Goal: Obtain resource: Download file/media

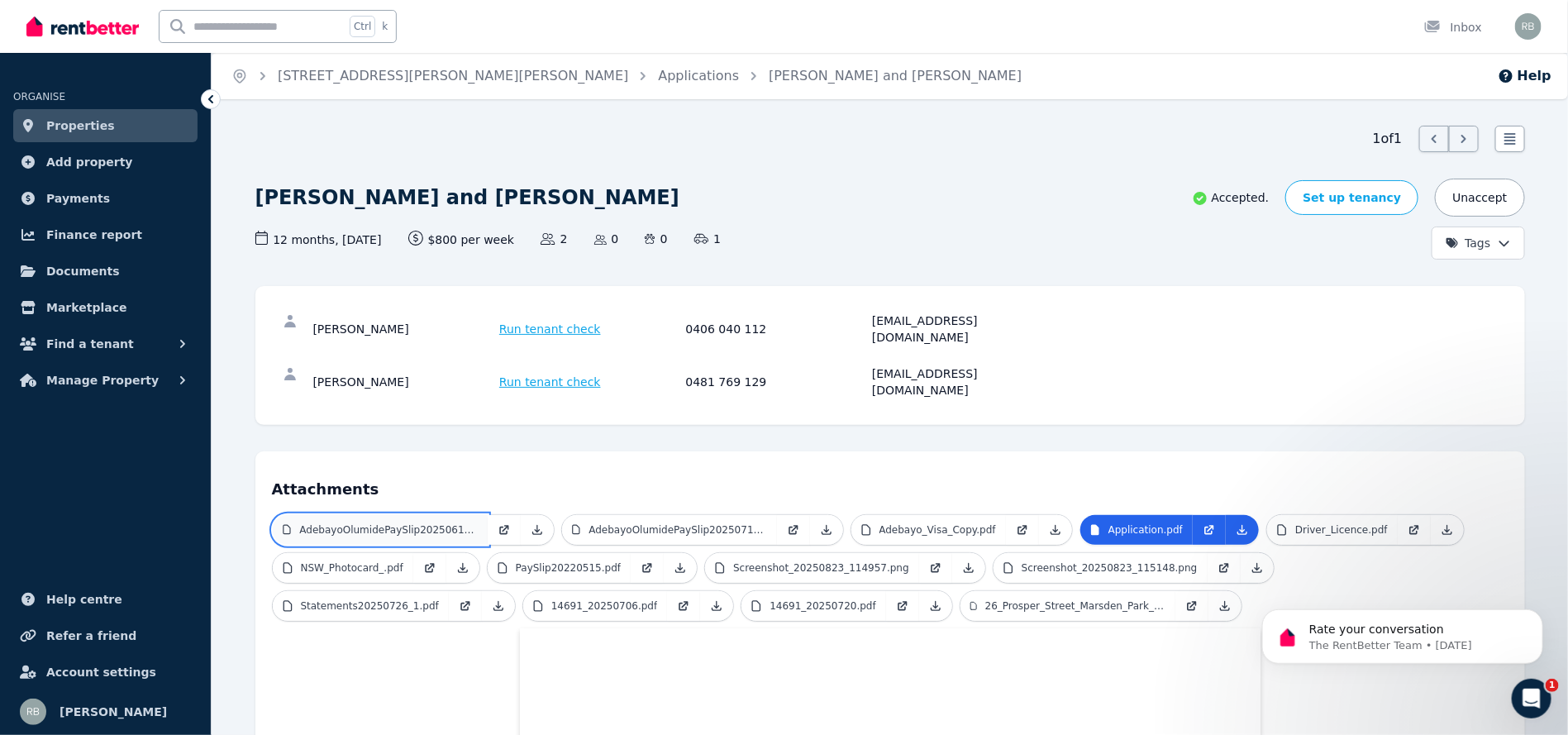
click at [432, 523] on p "AdebayoOlumidePaySlip20250615.pdf" at bounding box center [387, 529] width 177 height 13
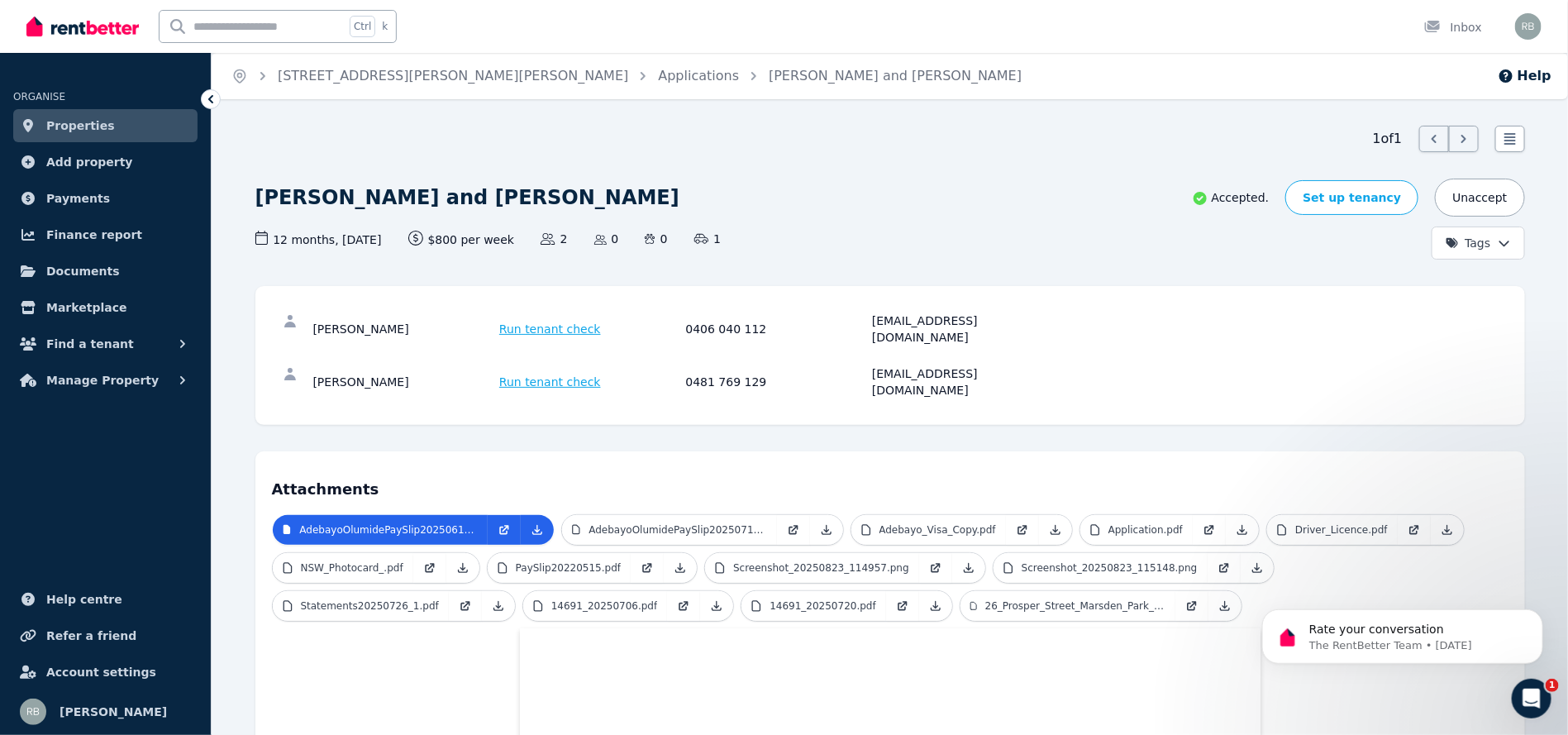
scroll to position [124, 0]
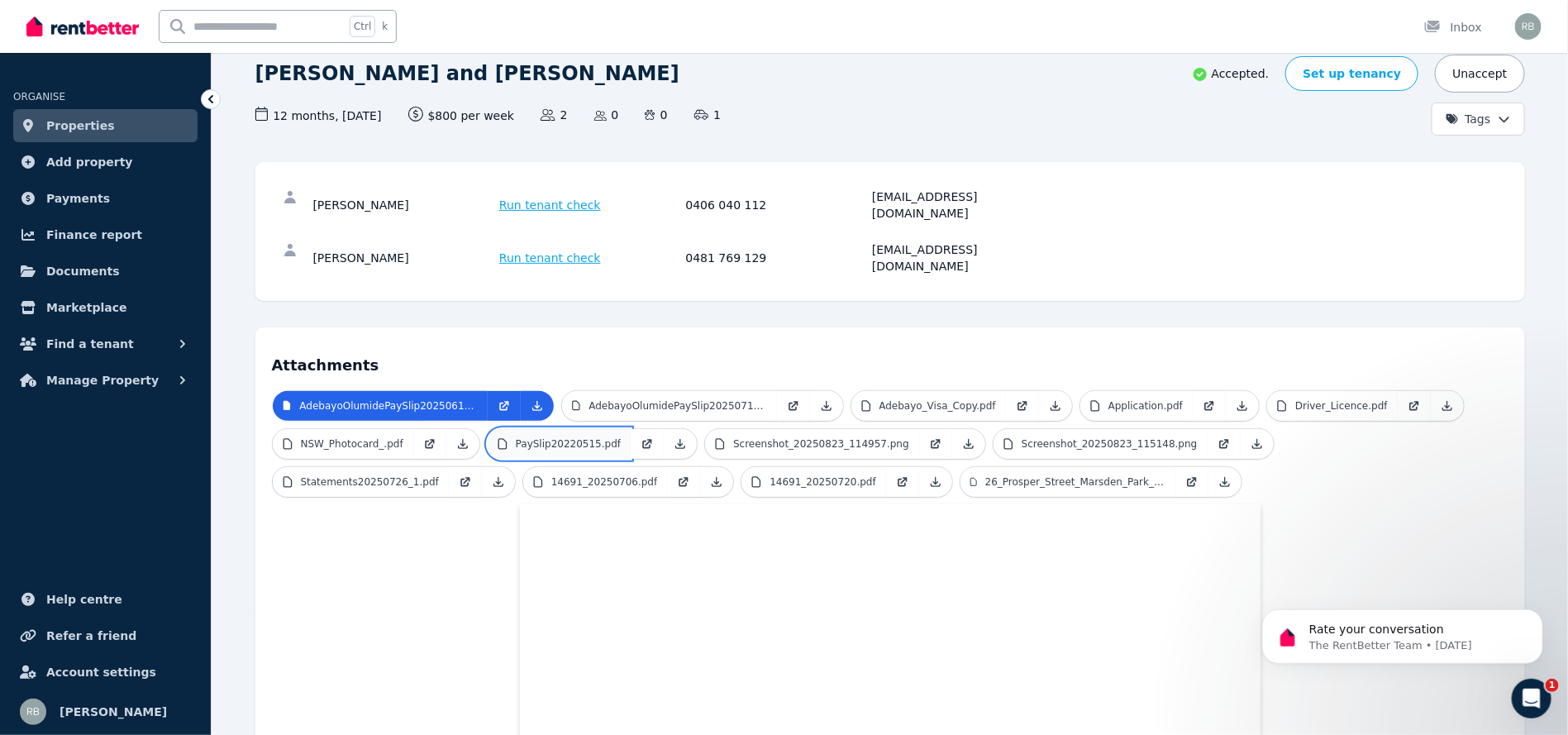
click at [573, 429] on link "PaySlip20220515.pdf" at bounding box center [559, 444] width 143 height 30
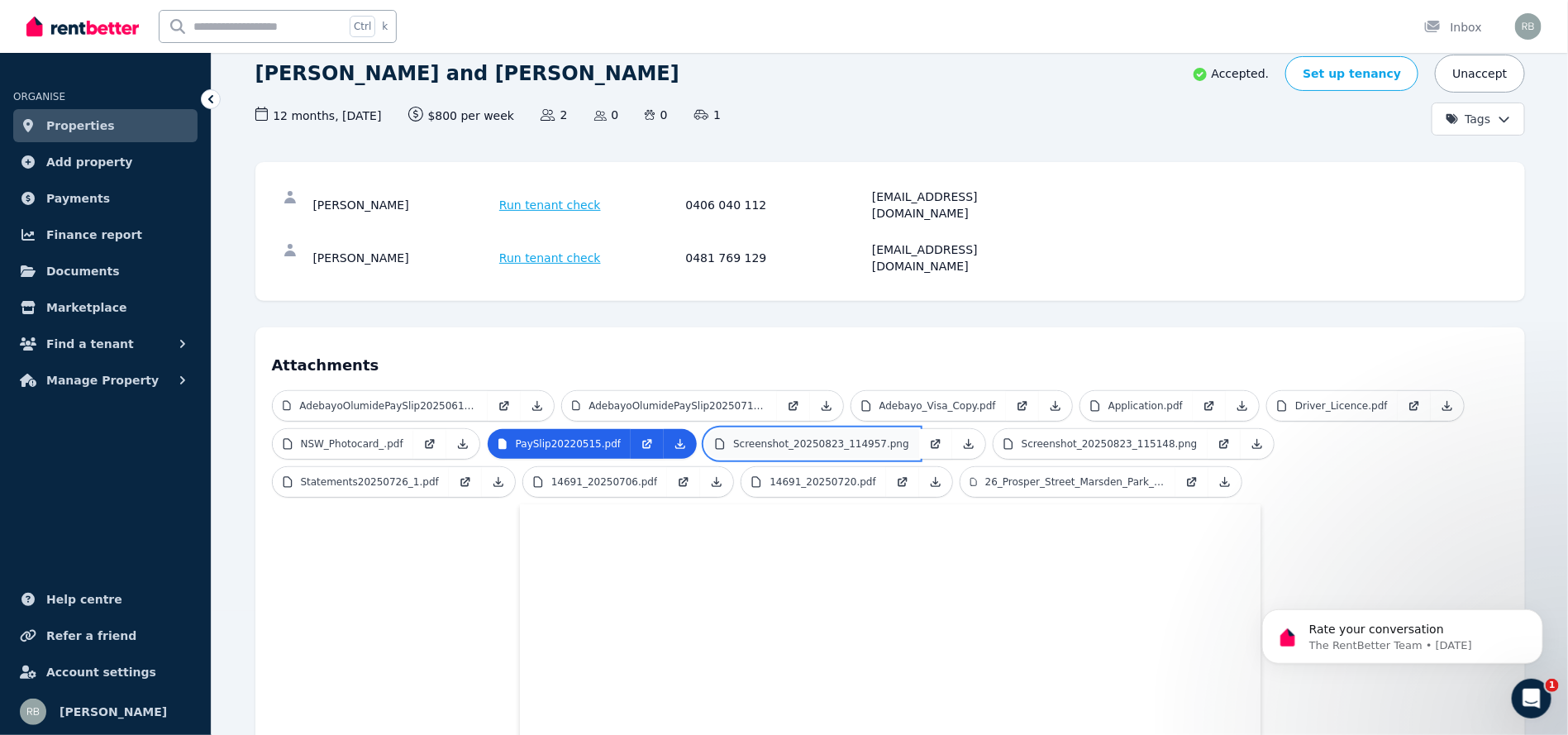
click at [763, 437] on p "Screenshot_20250823_114957.png" at bounding box center [821, 443] width 176 height 13
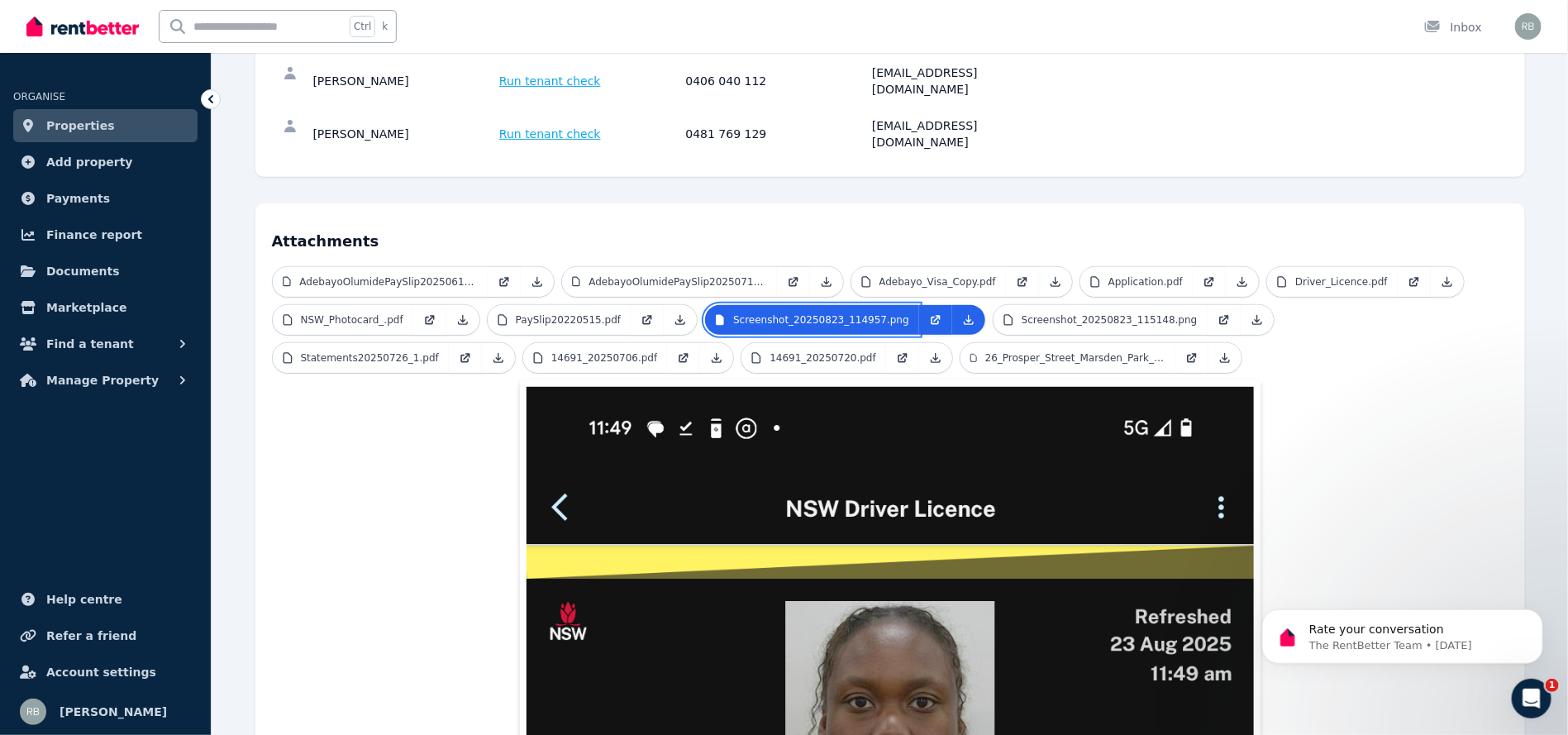
scroll to position [372, 0]
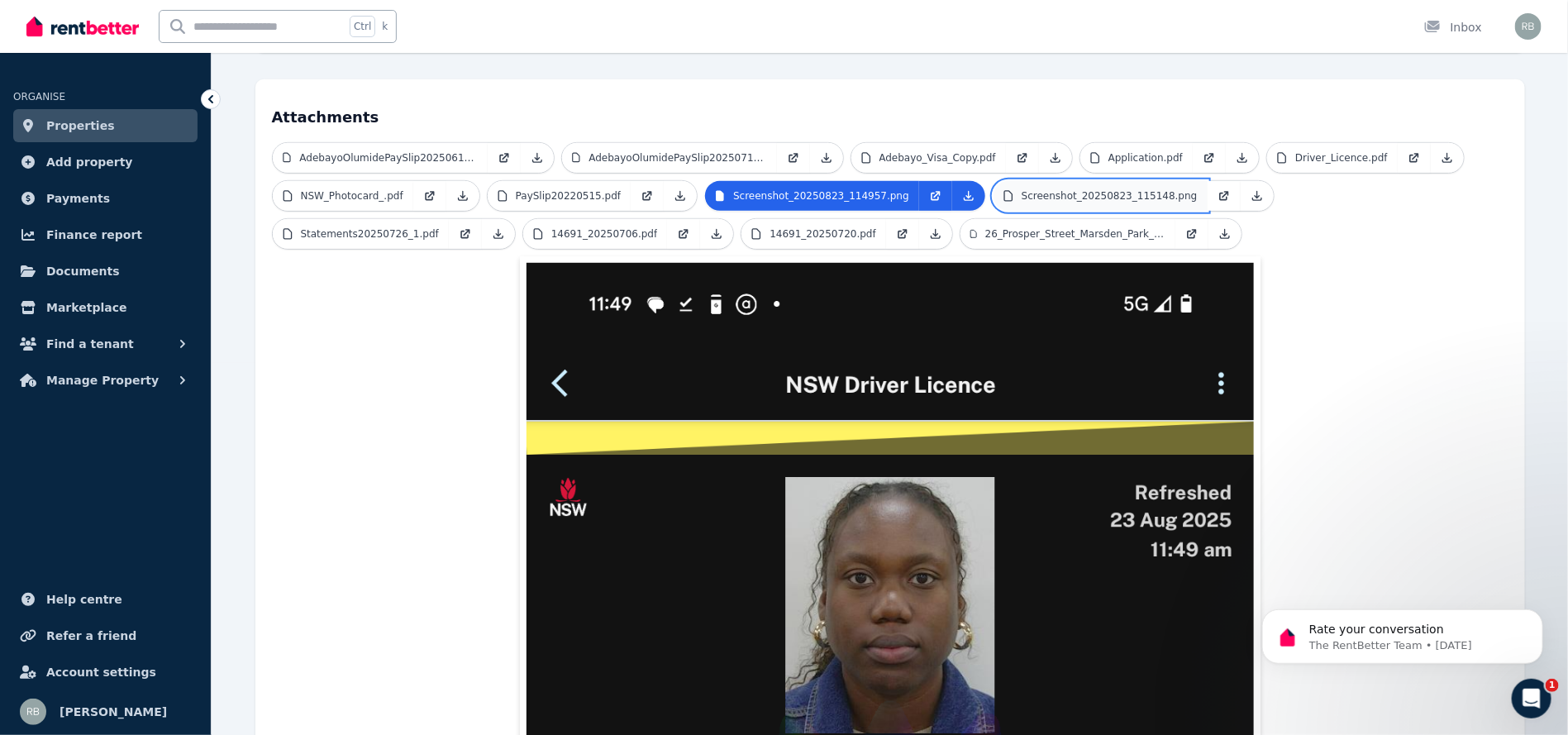
click at [1037, 189] on p "Screenshot_20250823_115148.png" at bounding box center [1109, 195] width 176 height 13
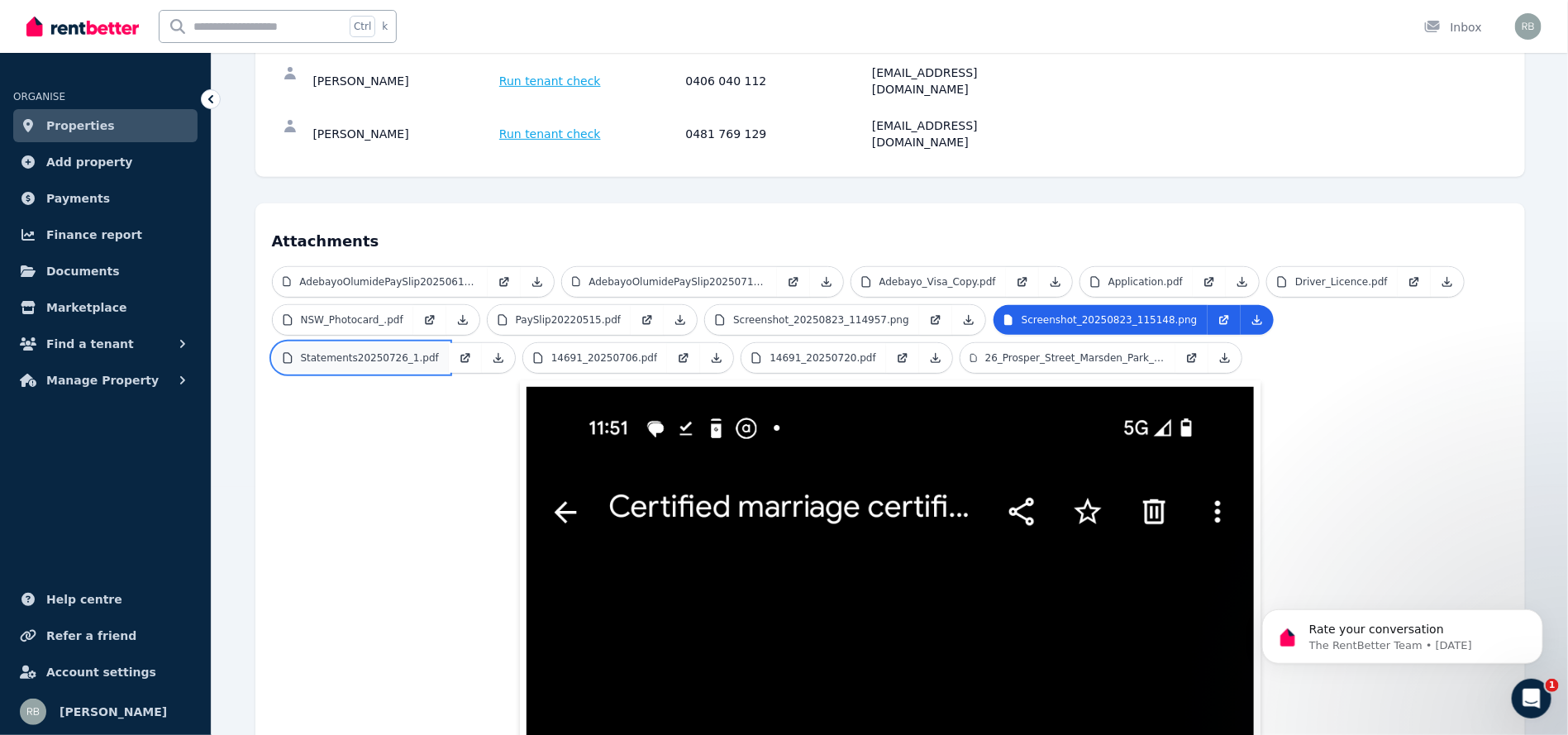
click at [439, 351] on p "Statements20250726_1.pdf" at bounding box center [369, 357] width 138 height 13
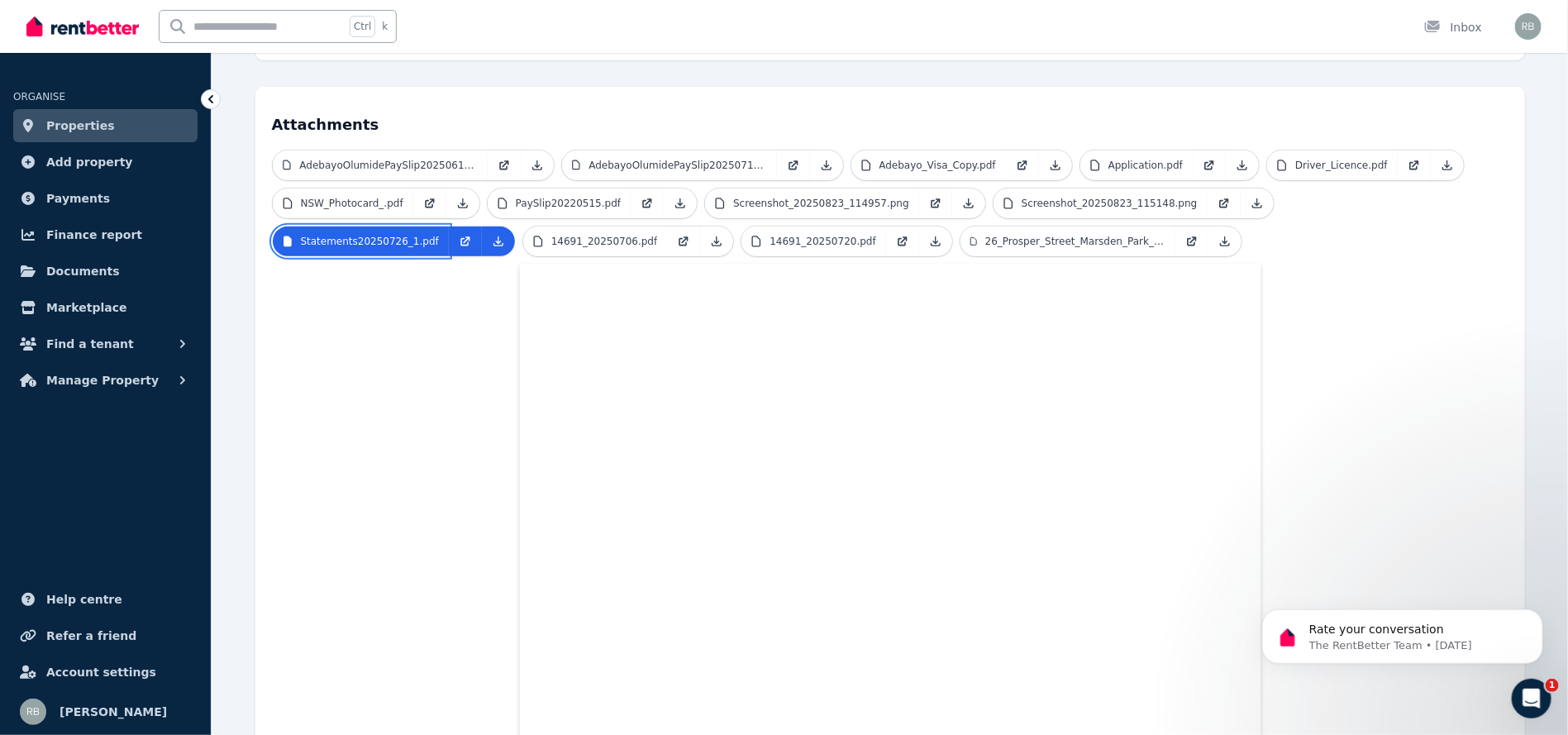
scroll to position [344, 0]
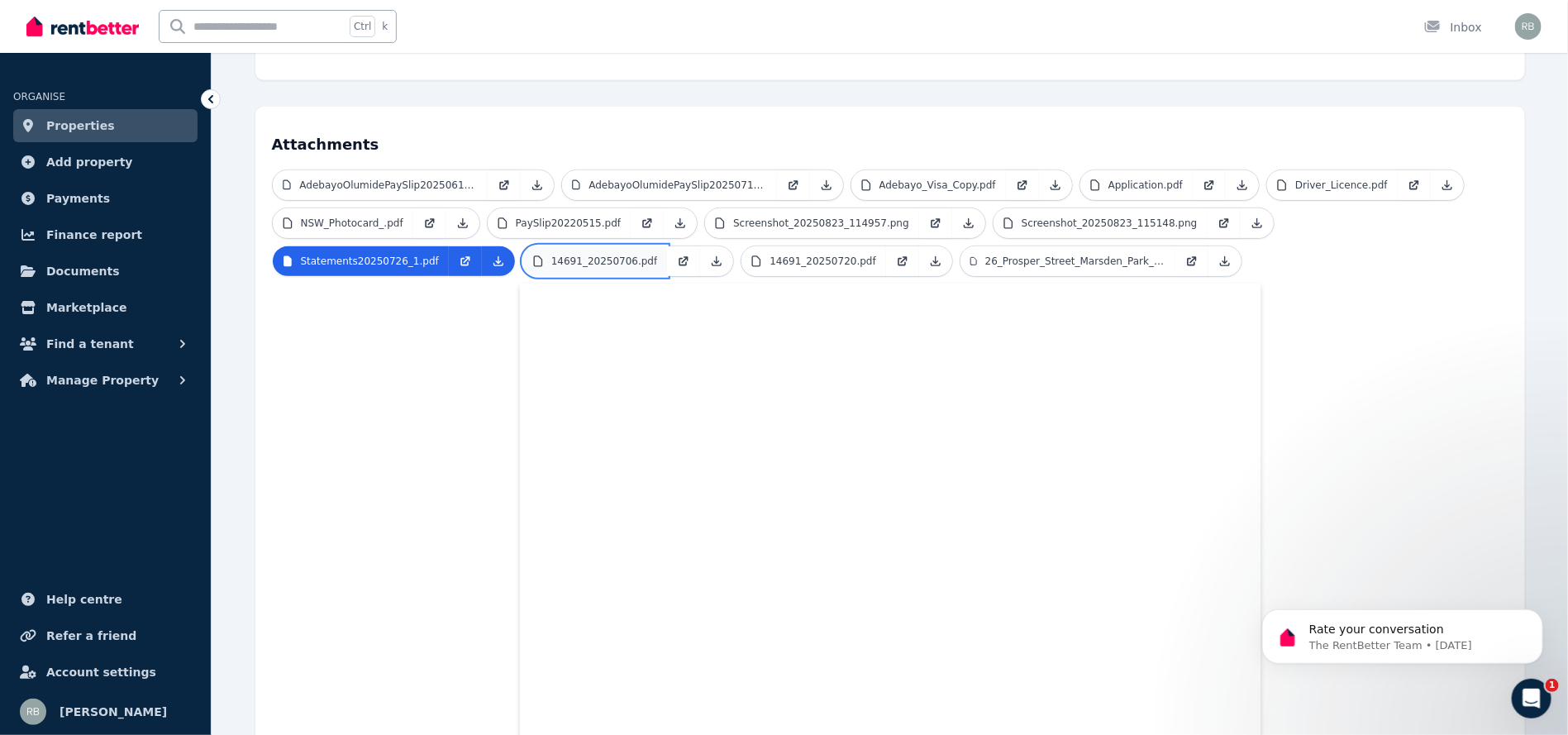
click at [551, 254] on p "14691_20250706.pdf" at bounding box center [604, 260] width 106 height 13
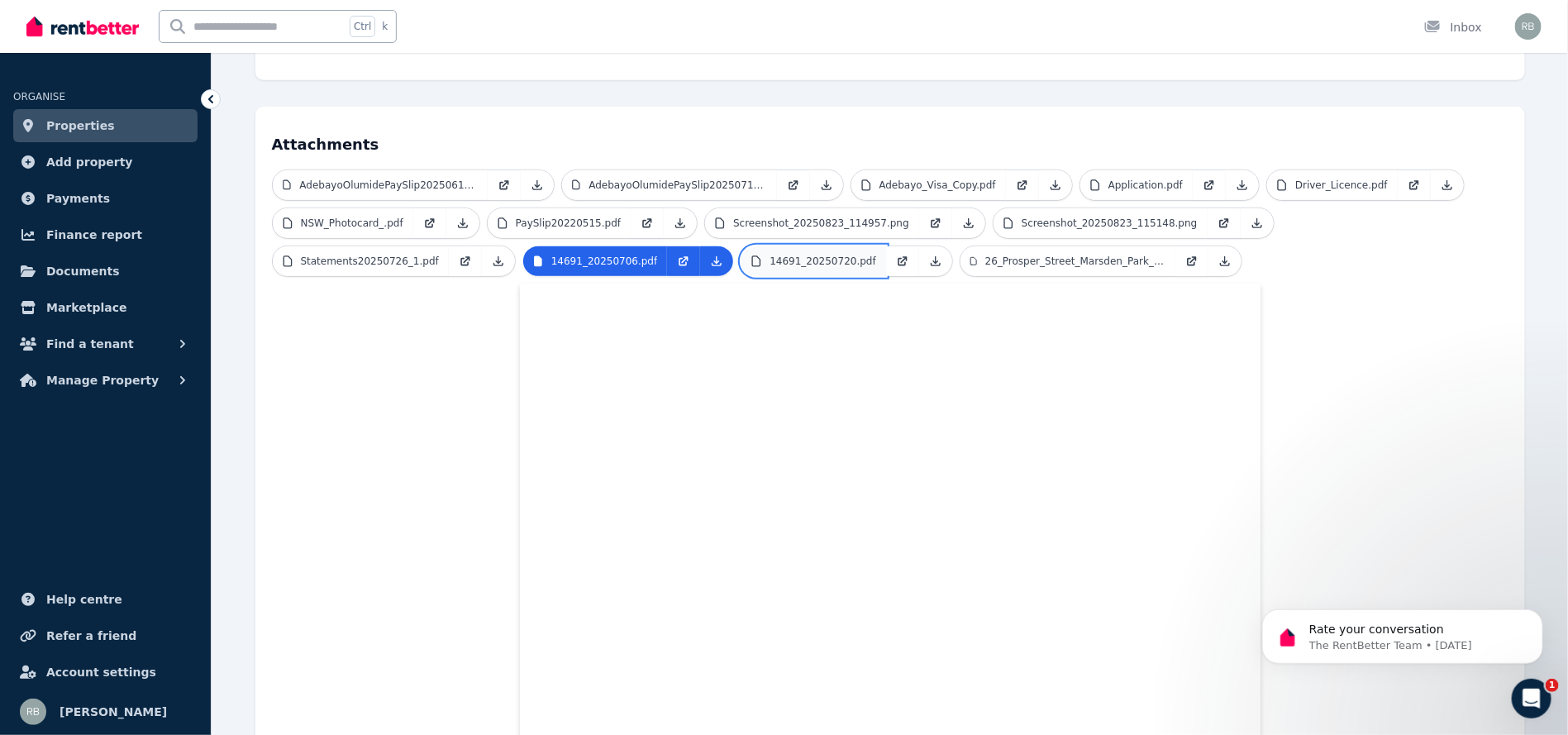
click at [741, 246] on link "14691_20250720.pdf" at bounding box center [813, 260] width 145 height 30
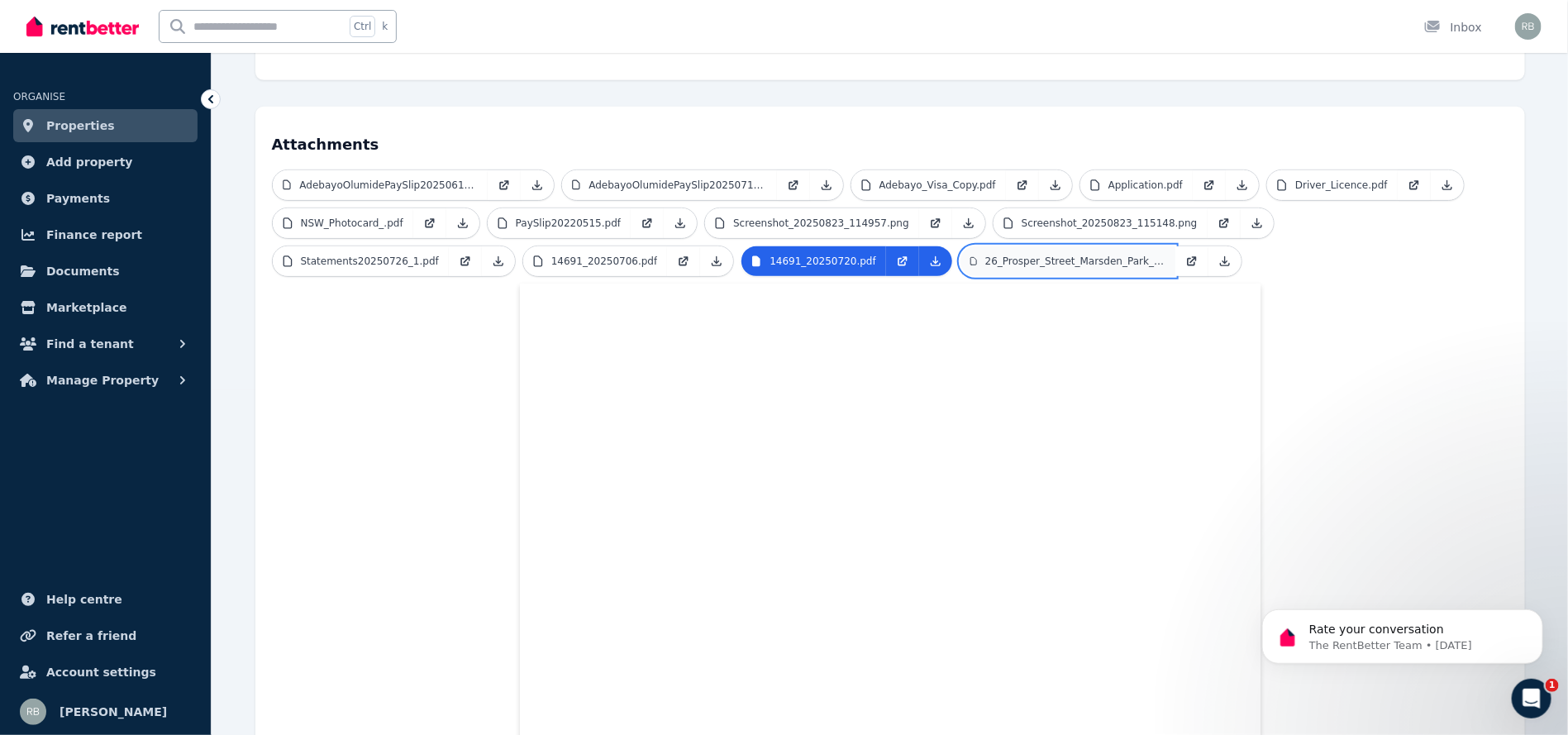
click at [985, 254] on p "26_Prosper_Street_Marsden_Park_NSW_2765.pdf" at bounding box center [1075, 260] width 180 height 13
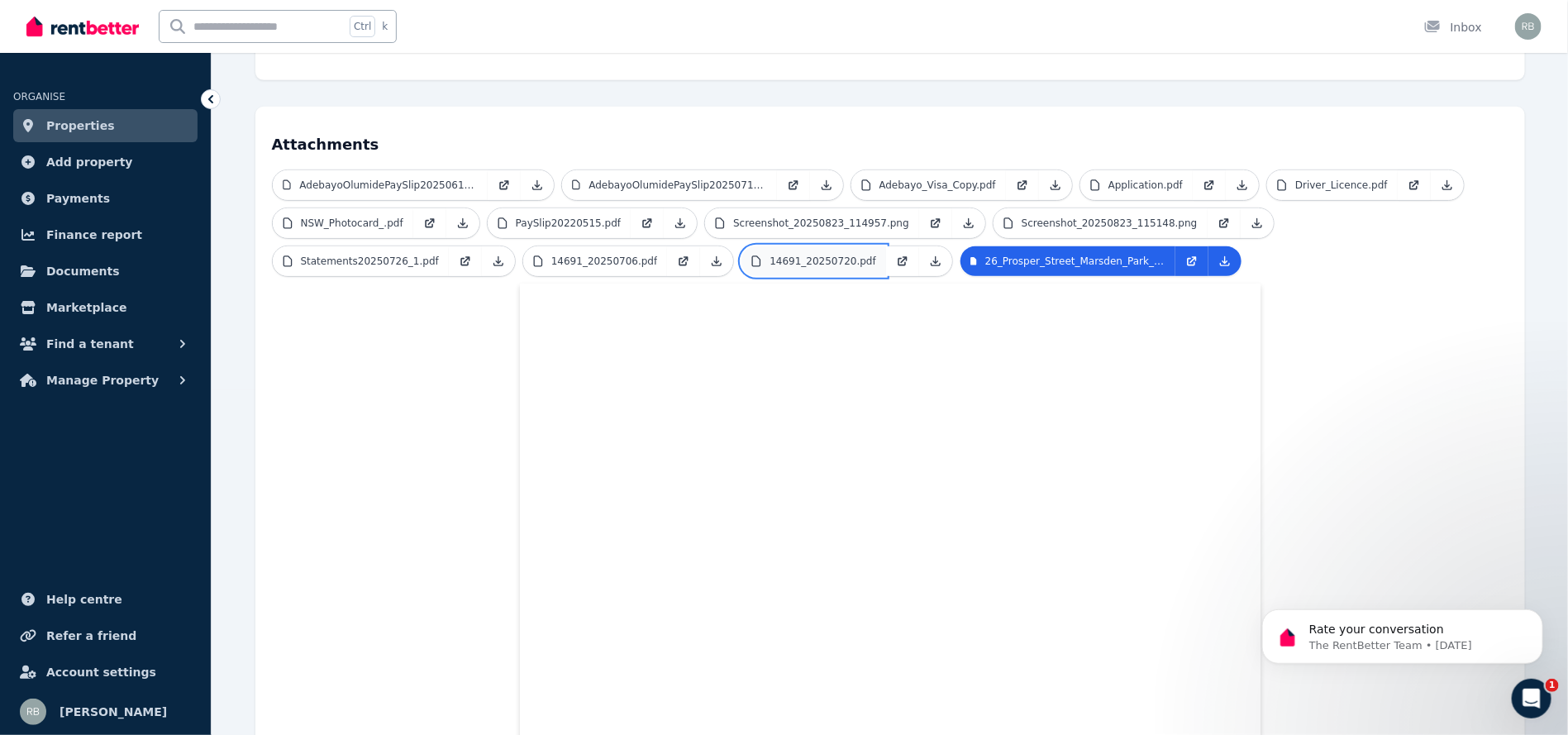
click at [769, 254] on p "14691_20250720.pdf" at bounding box center [823, 260] width 106 height 13
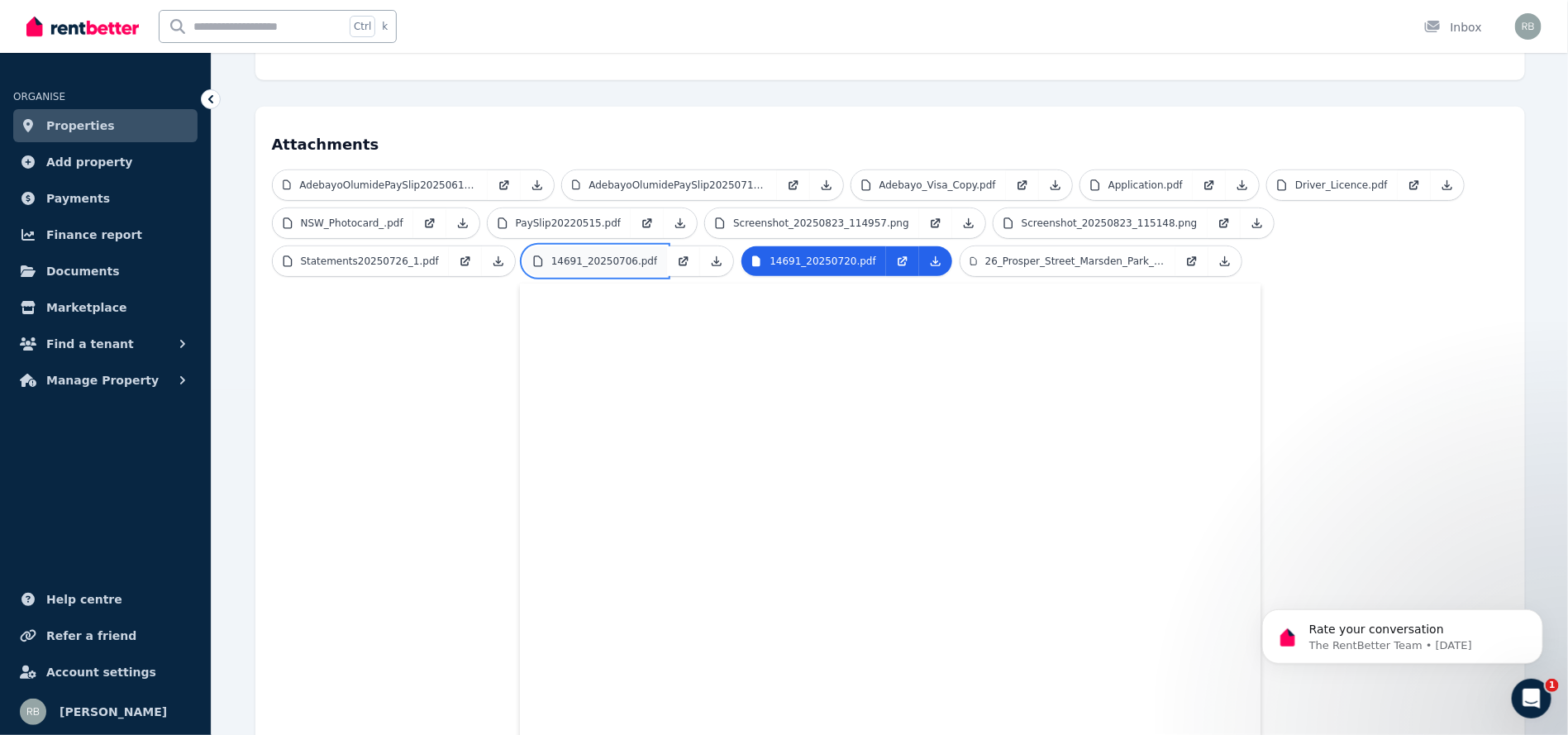
click at [551, 254] on p "14691_20250706.pdf" at bounding box center [604, 260] width 106 height 13
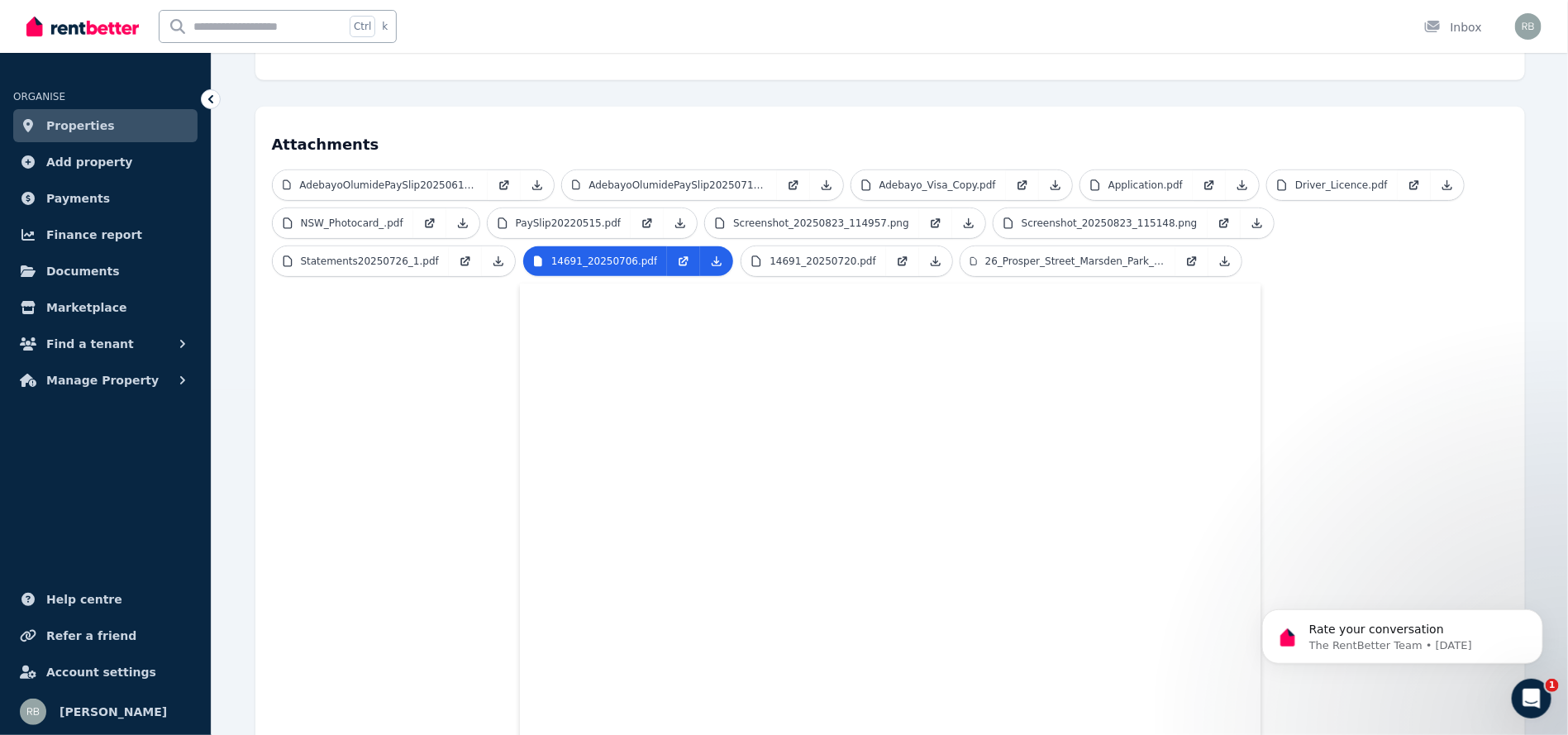
click at [459, 422] on div "AdebayoOlumidePaySlip20250615.pdf AdebayoOlumidePaySlip20250713.pdf Adebayo_Vis…" at bounding box center [889, 736] width 1236 height 1132
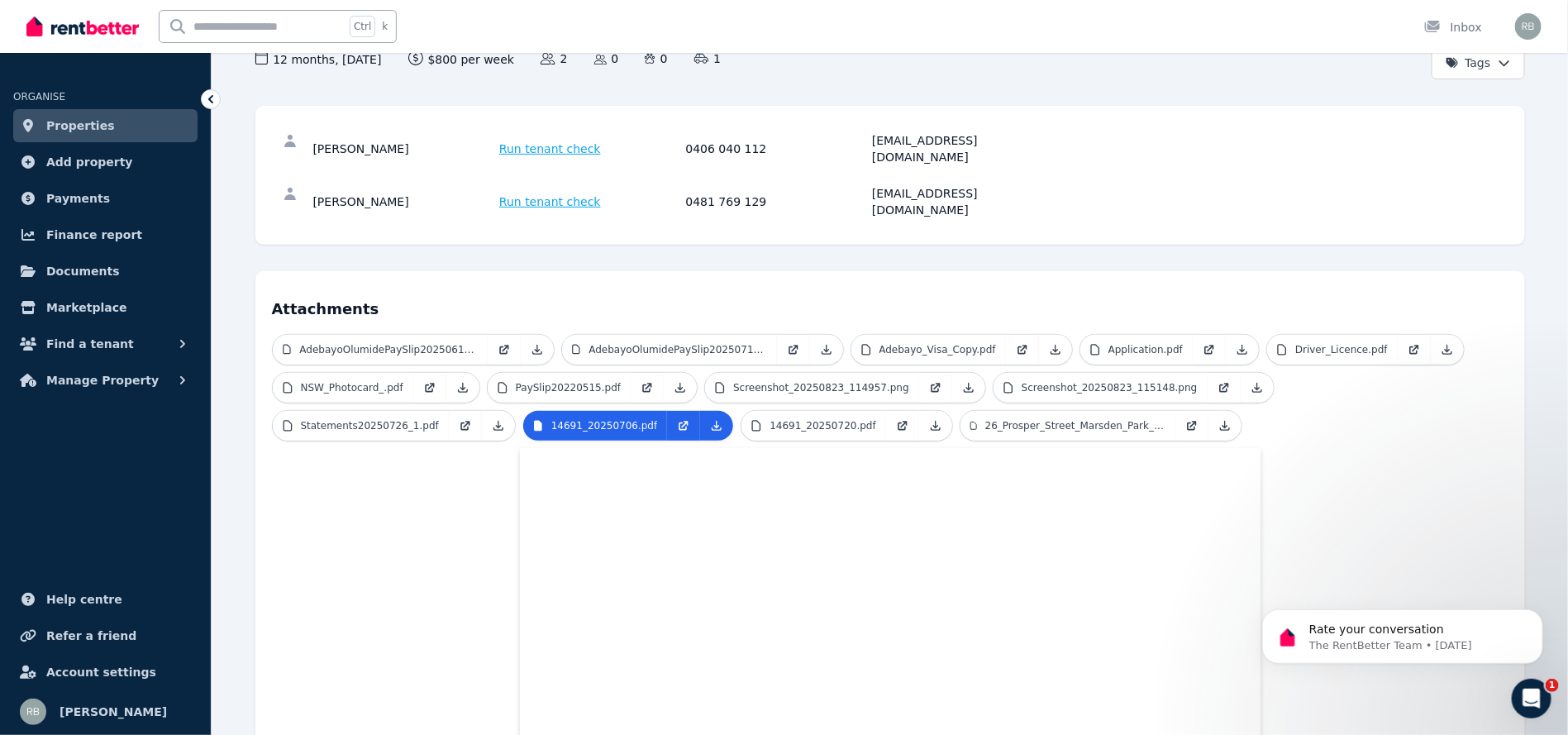
scroll to position [221, 0]
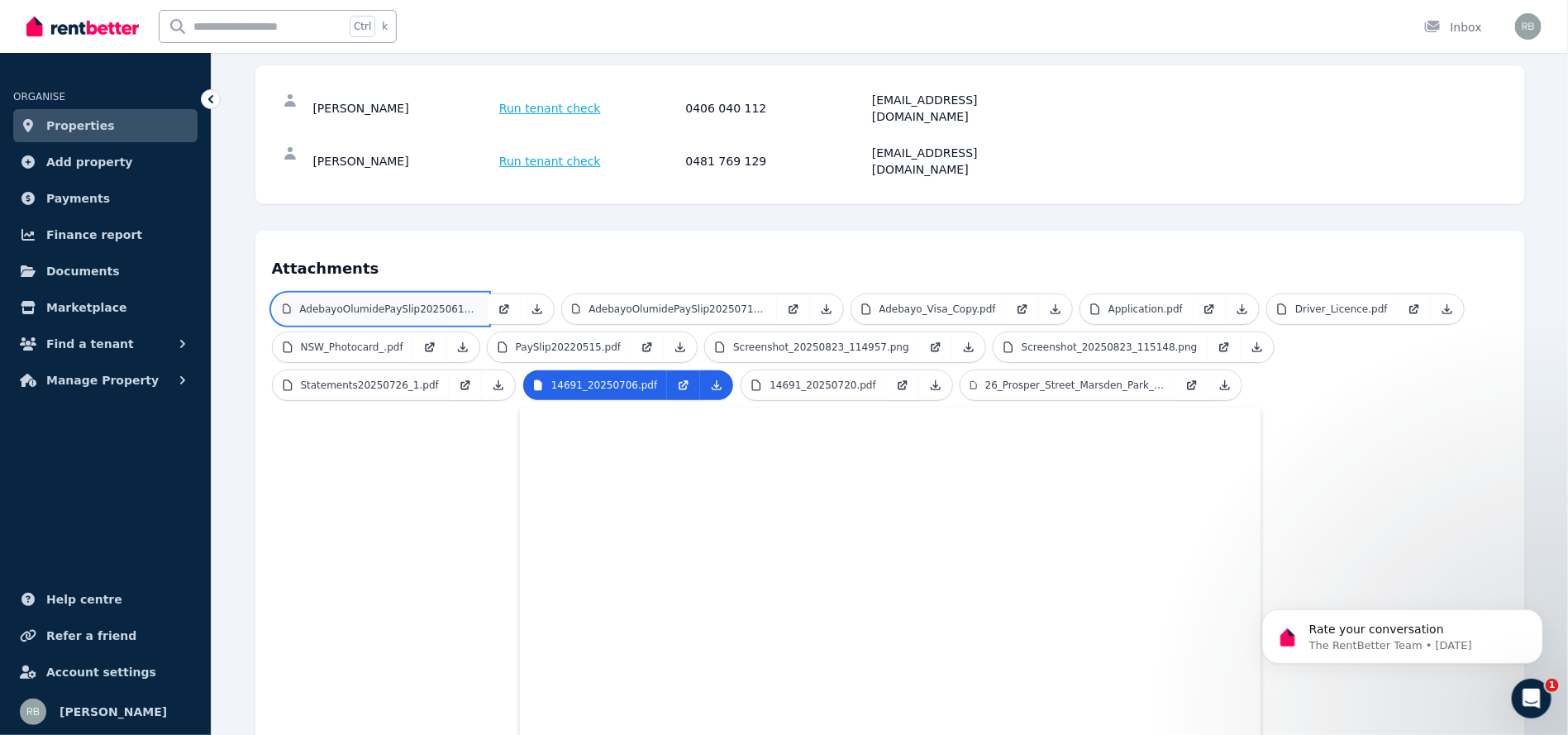
click at [408, 302] on p "AdebayoOlumidePaySlip20250615.pdf" at bounding box center [387, 308] width 177 height 13
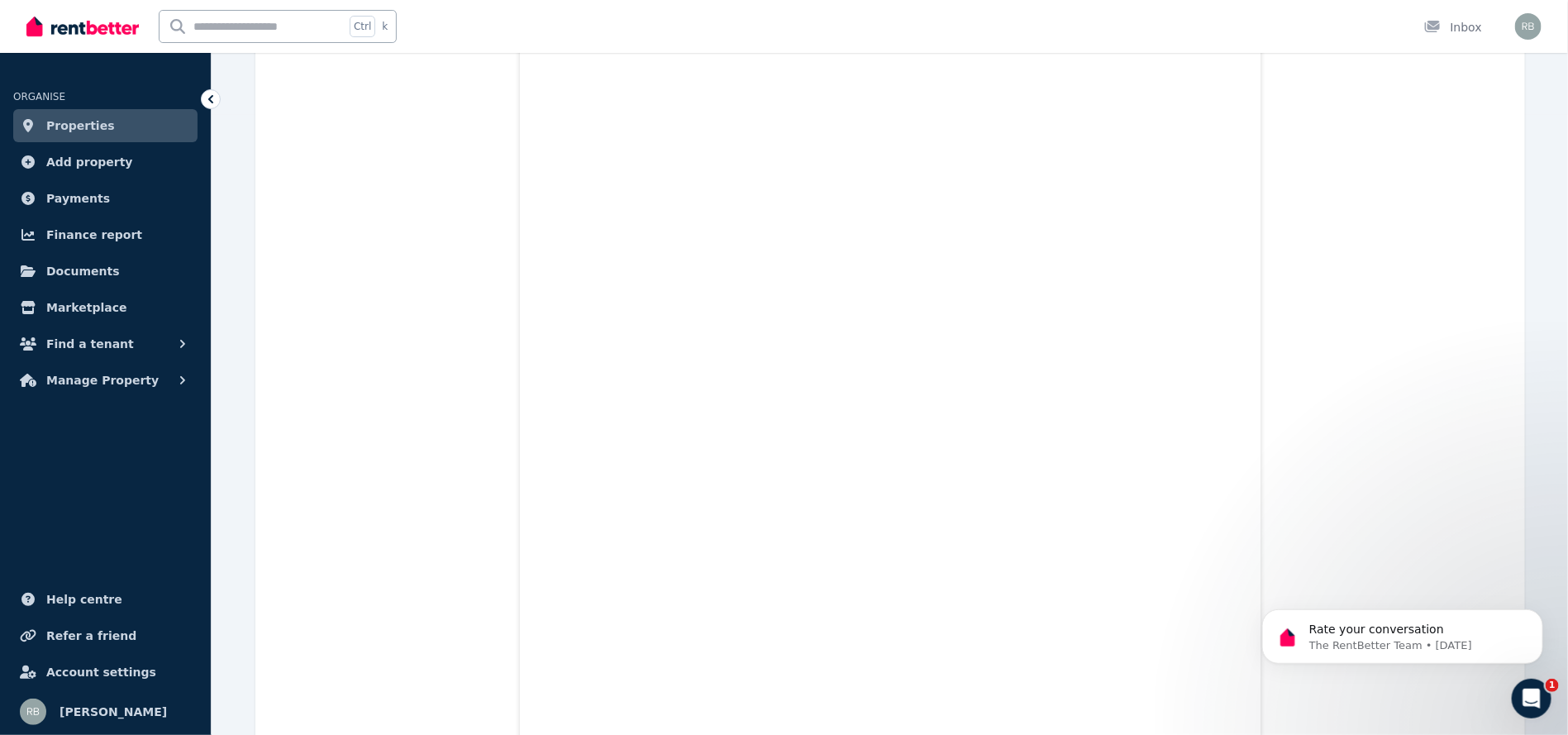
scroll to position [496, 0]
